Goal: Navigation & Orientation: Understand site structure

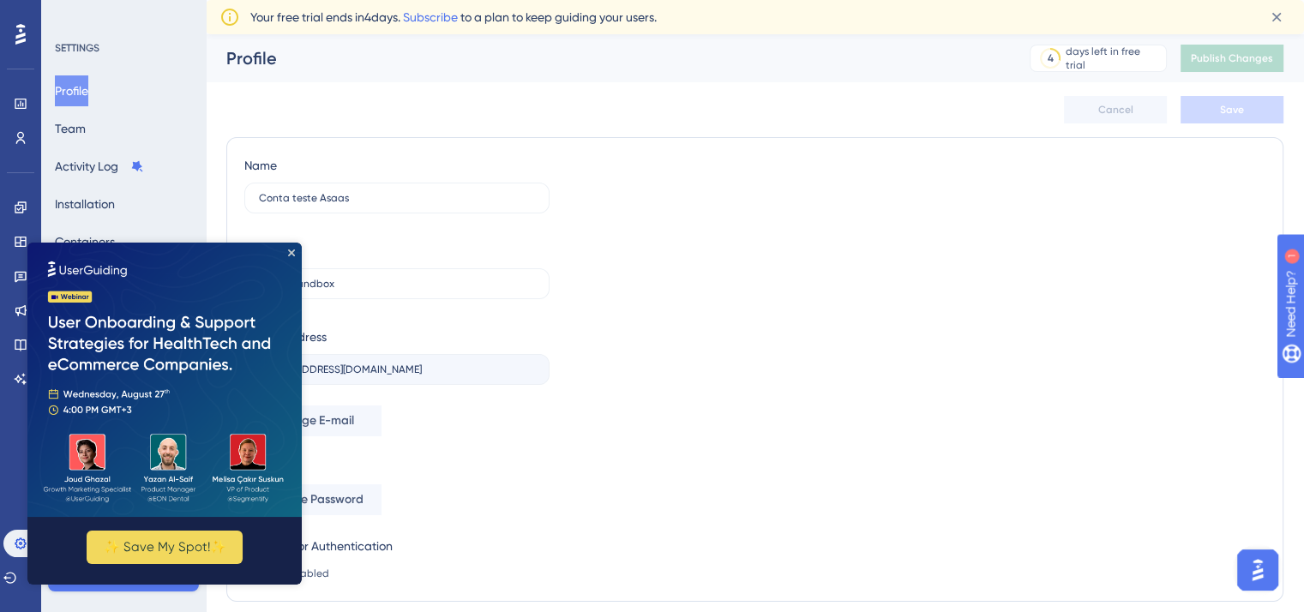
click at [290, 256] on img at bounding box center [164, 380] width 274 height 274
click at [232, 349] on img at bounding box center [164, 380] width 274 height 274
click at [15, 315] on icon at bounding box center [21, 310] width 14 height 14
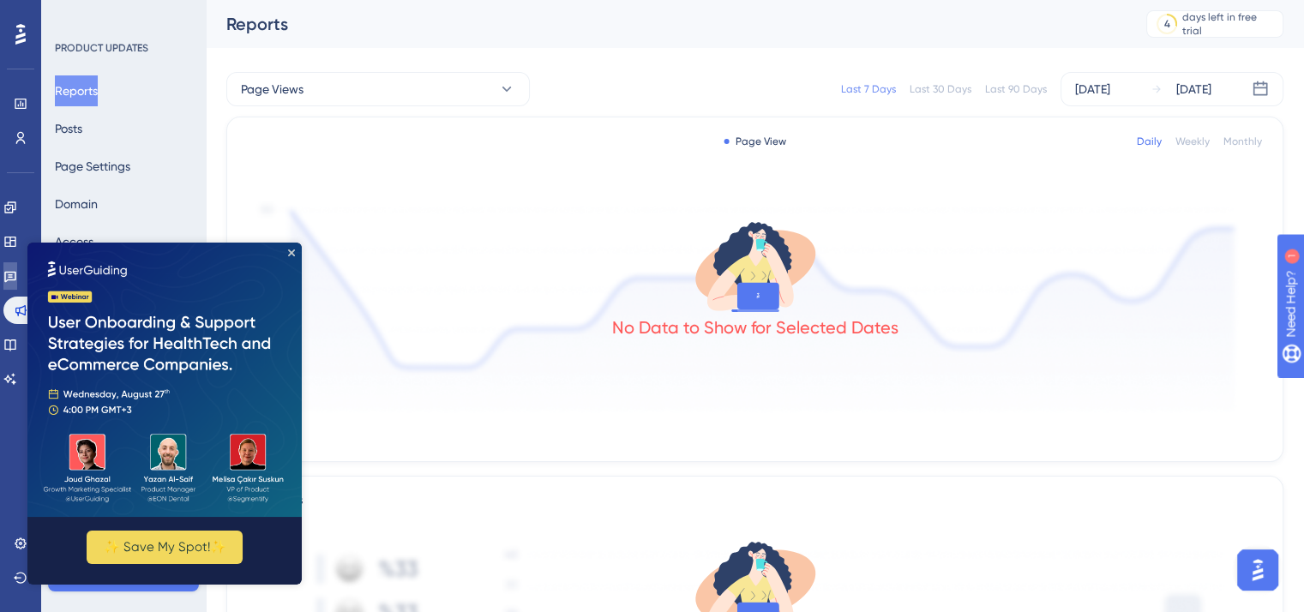
click at [16, 275] on icon at bounding box center [10, 277] width 12 height 11
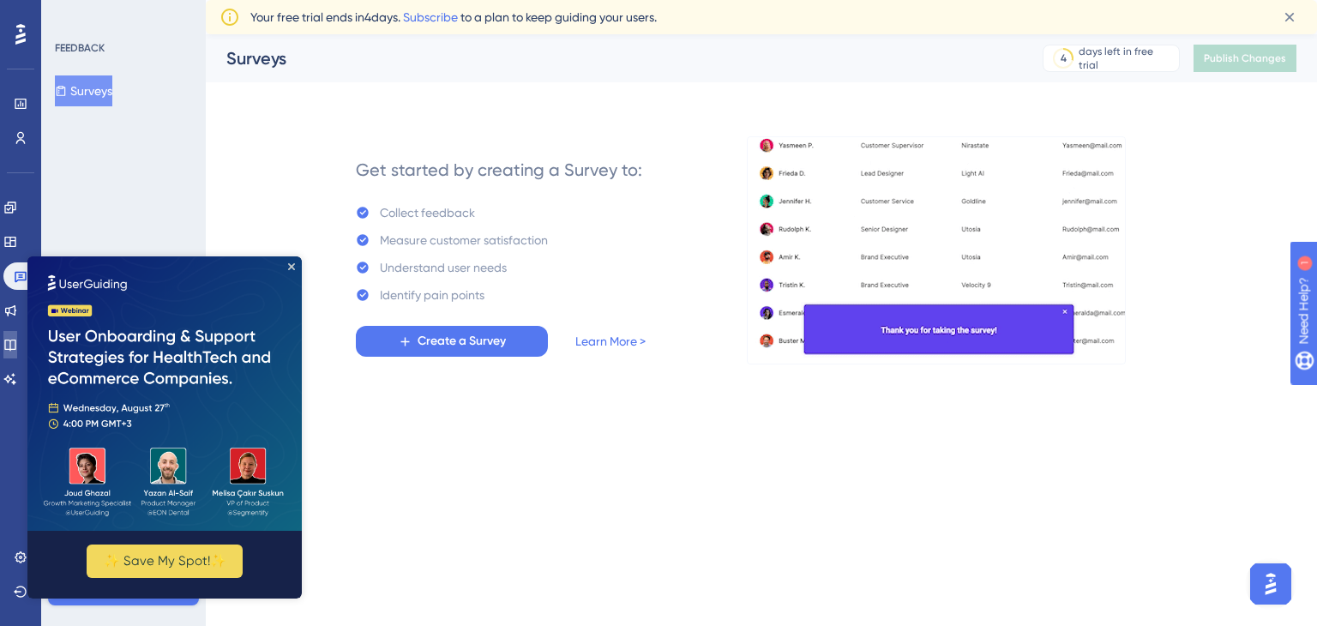
click at [17, 351] on link at bounding box center [10, 344] width 14 height 27
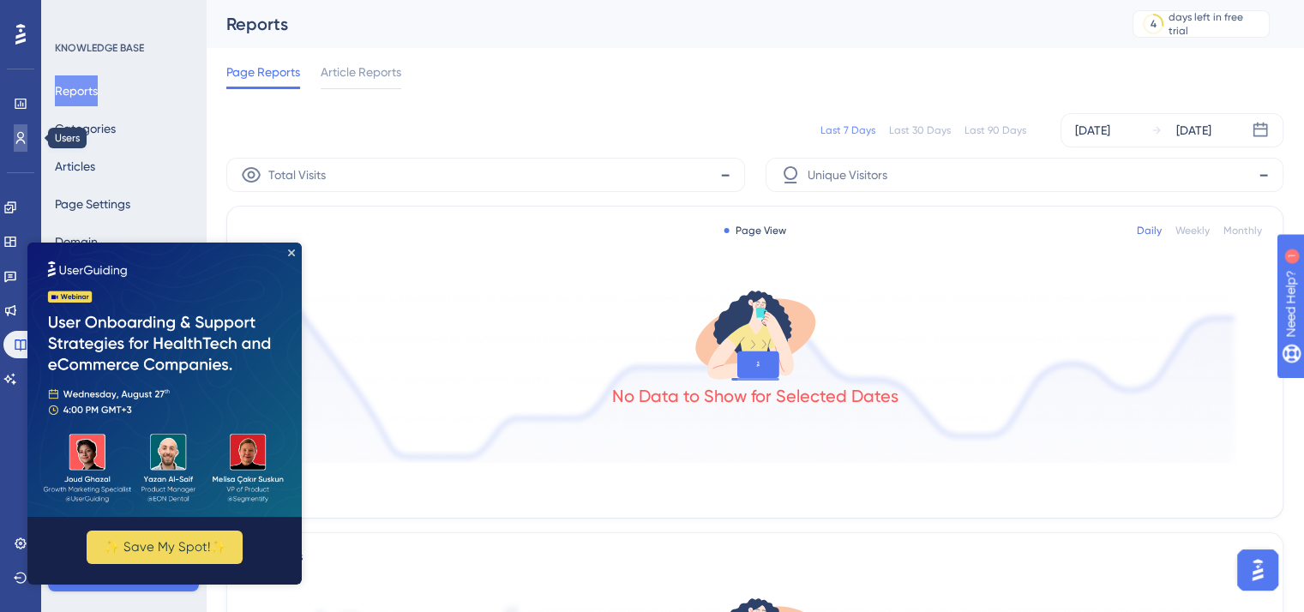
click at [0, 0] on icon at bounding box center [0, 0] width 0 height 0
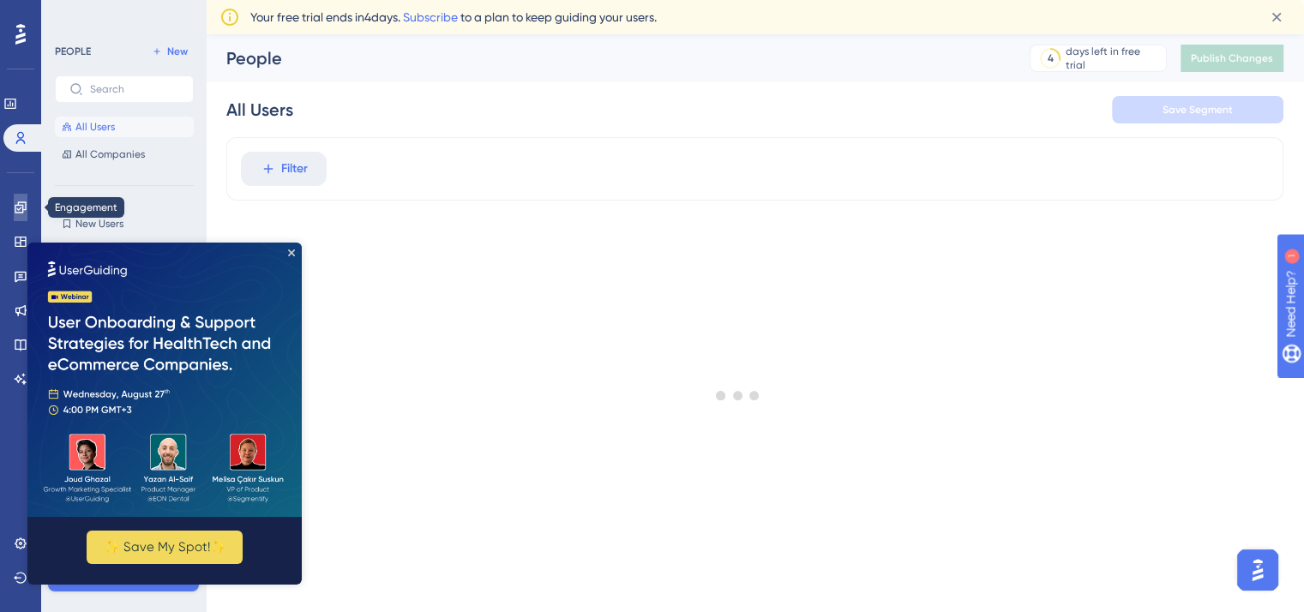
click at [20, 207] on icon at bounding box center [21, 208] width 14 height 14
